Goal: Information Seeking & Learning: Learn about a topic

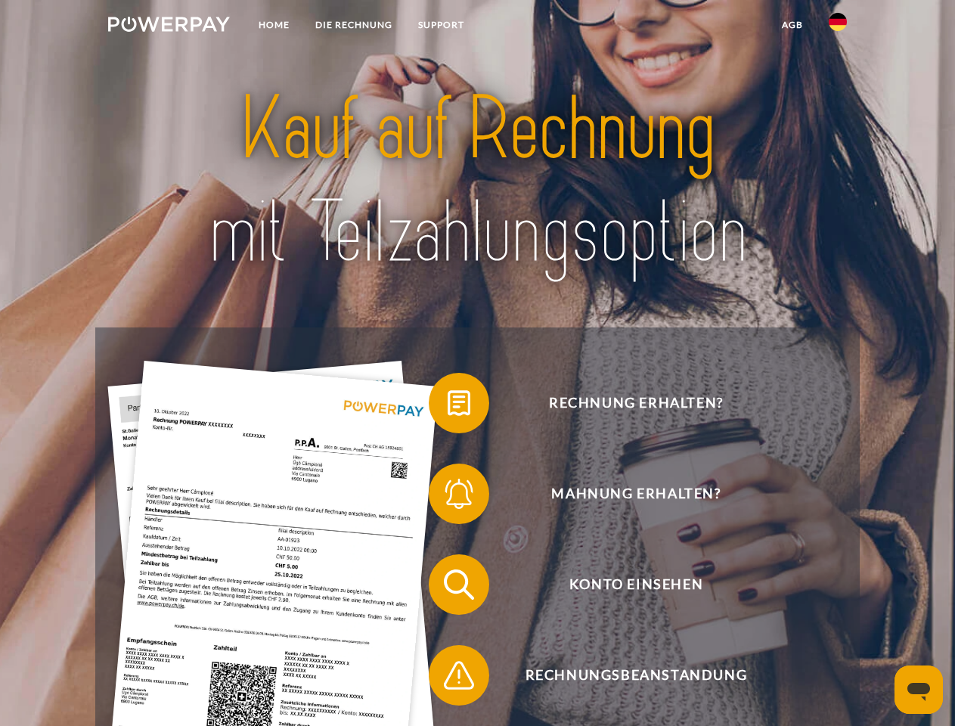
click at [169, 26] on img at bounding box center [169, 24] width 122 height 15
click at [838, 26] on img at bounding box center [838, 22] width 18 height 18
click at [792, 25] on link "agb" at bounding box center [792, 24] width 47 height 27
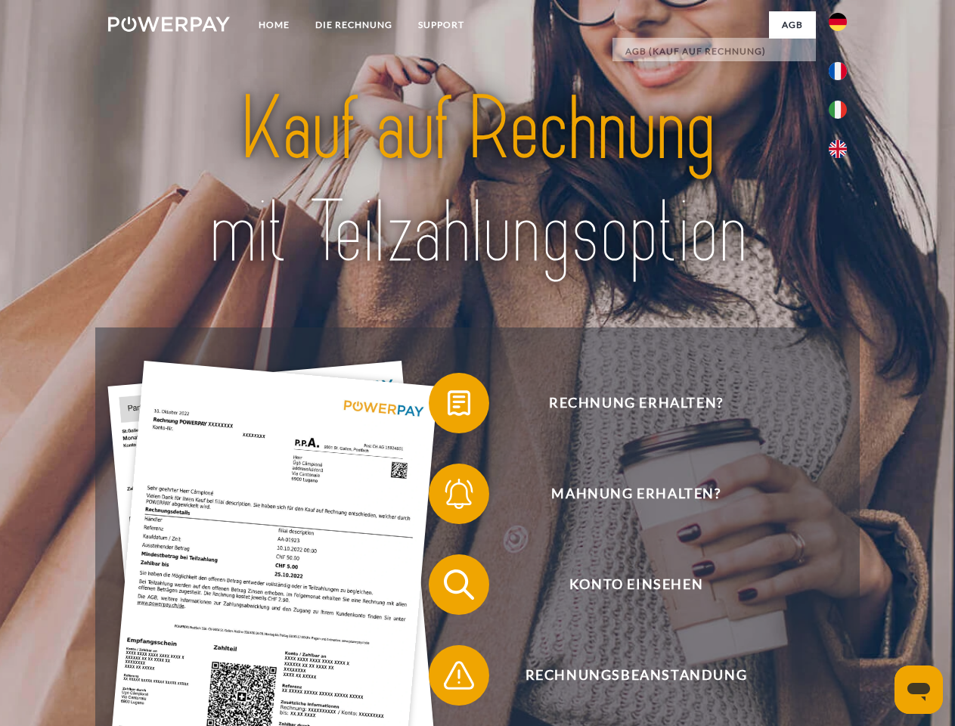
click at [448, 406] on span at bounding box center [437, 403] width 76 height 76
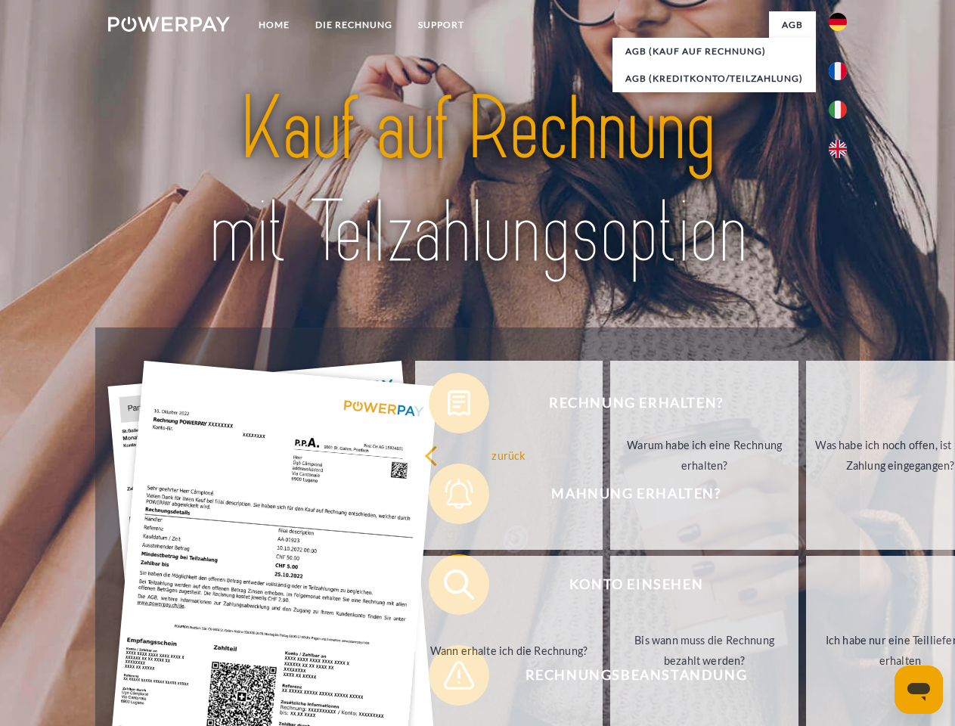
click at [448, 497] on div "Rechnung erhalten? Mahnung erhalten? Konto einsehen" at bounding box center [477, 629] width 764 height 605
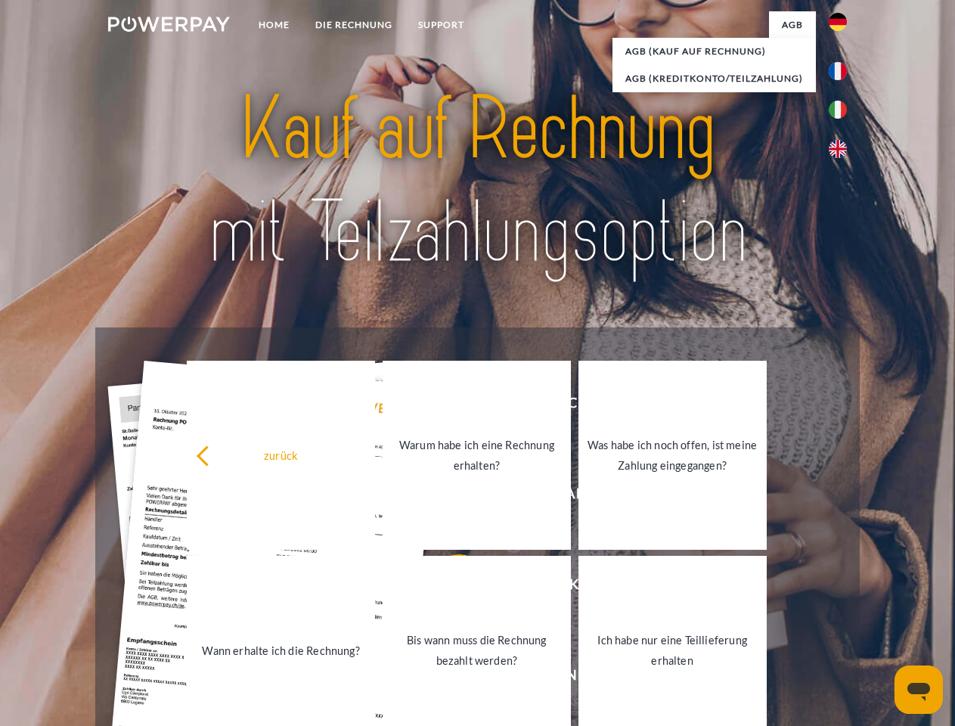
click at [448, 588] on link "Bis wann muss die Rechnung bezahlt werden?" at bounding box center [477, 650] width 188 height 189
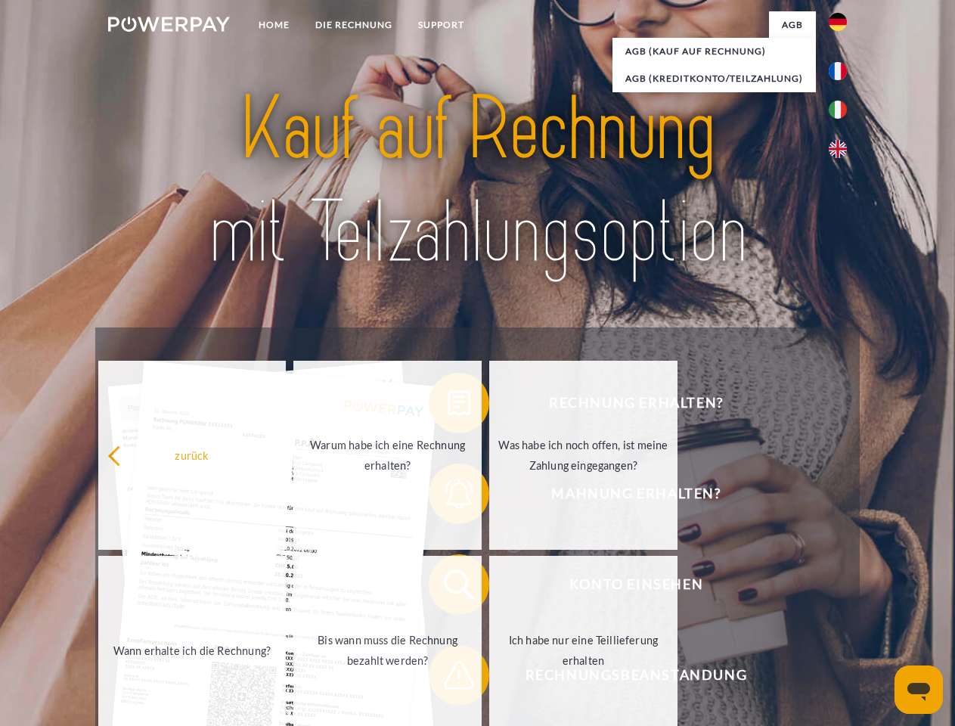
click at [448, 678] on div "Rechnung erhalten? Mahnung erhalten? Konto einsehen" at bounding box center [477, 629] width 764 height 605
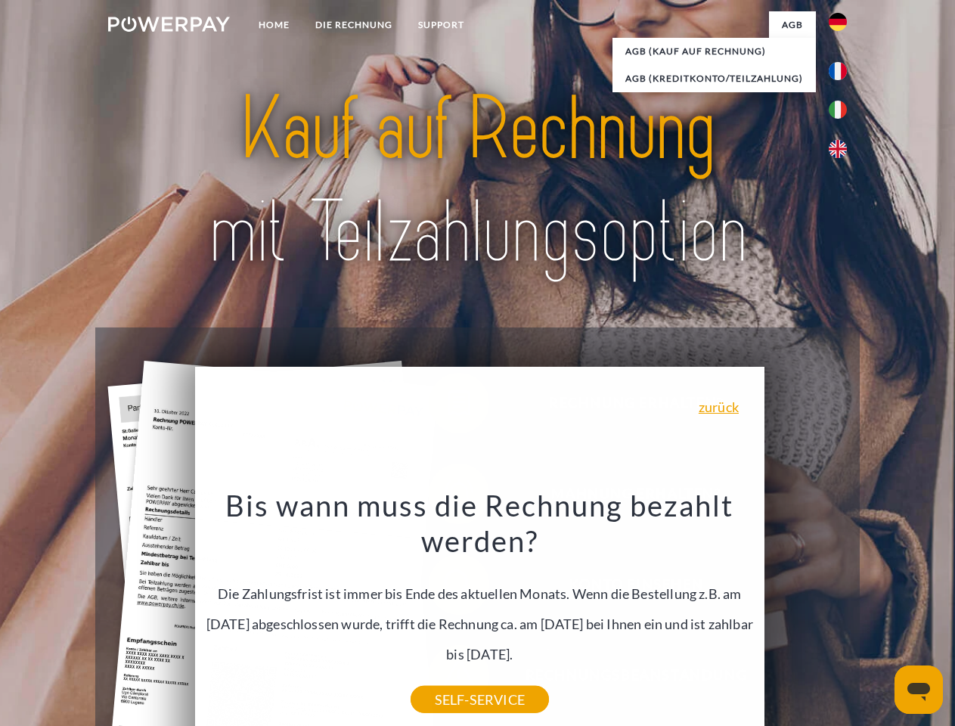
click at [919, 690] on icon "Messaging-Fenster öffnen" at bounding box center [919, 692] width 23 height 18
